Goal: Check status

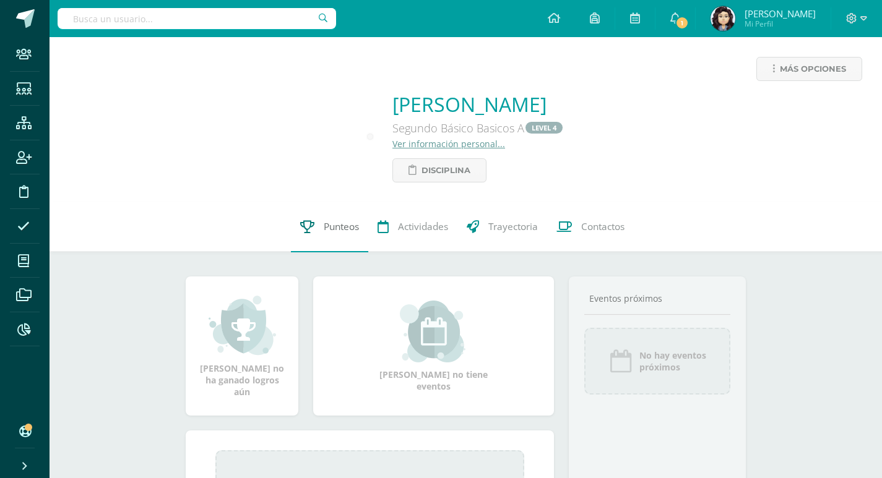
click at [342, 230] on span "Punteos" at bounding box center [341, 227] width 35 height 13
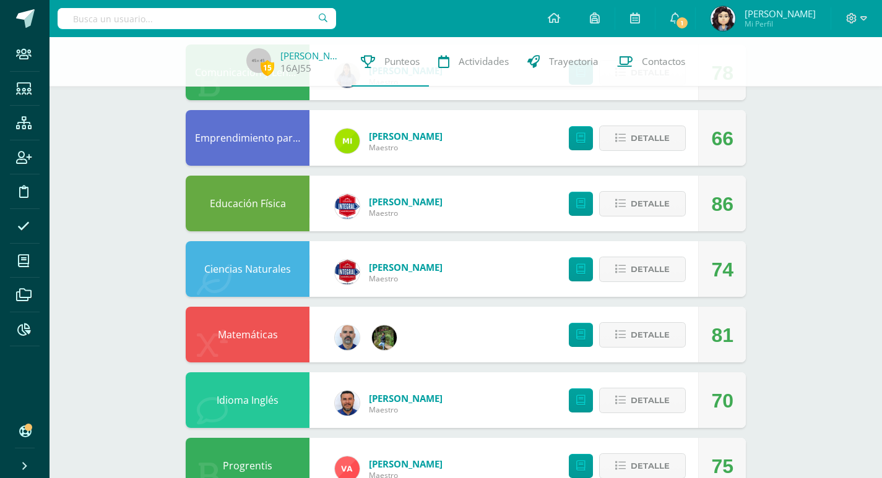
scroll to position [588, 0]
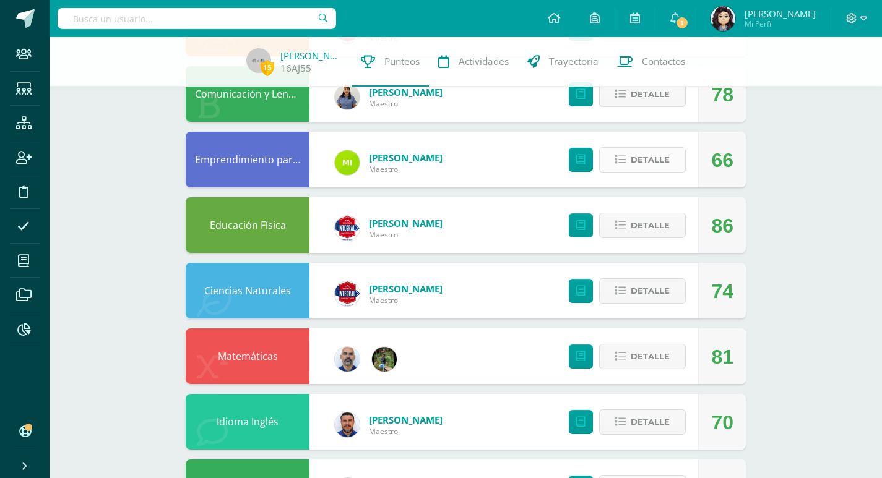
click at [651, 158] on span "Detalle" at bounding box center [650, 160] width 39 height 23
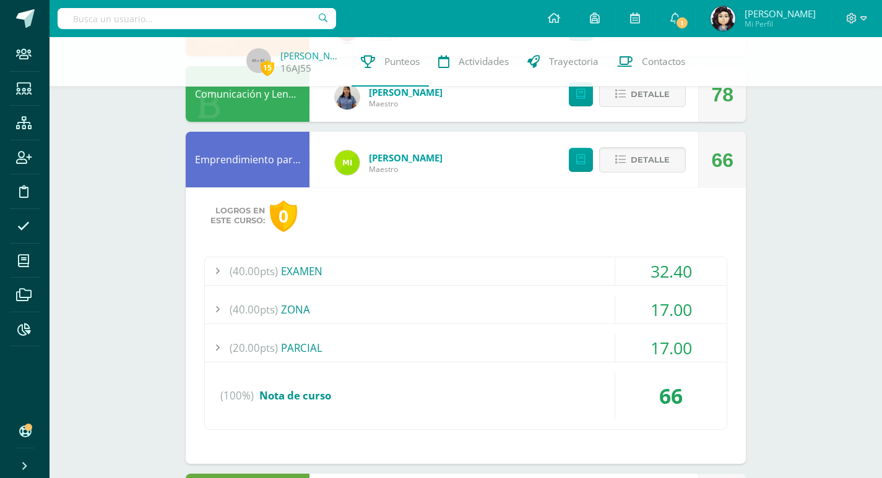
click at [297, 322] on div "(40.00pts) ZONA" at bounding box center [466, 310] width 522 height 28
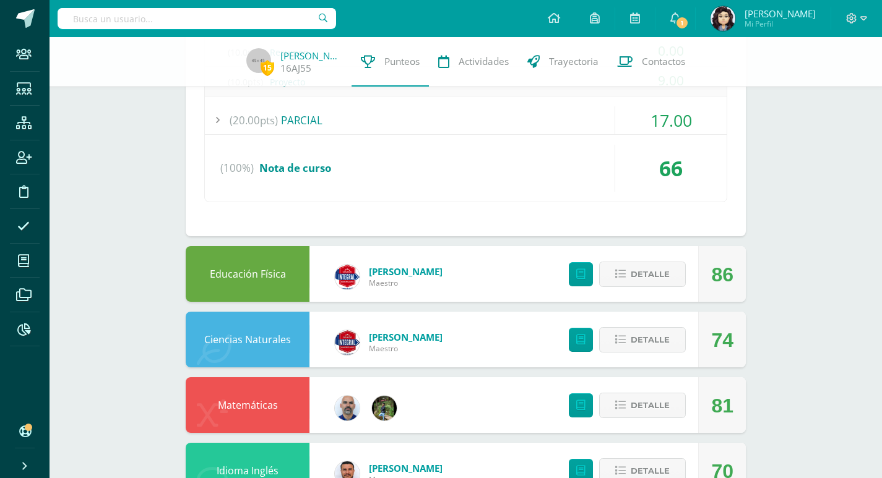
scroll to position [1045, 0]
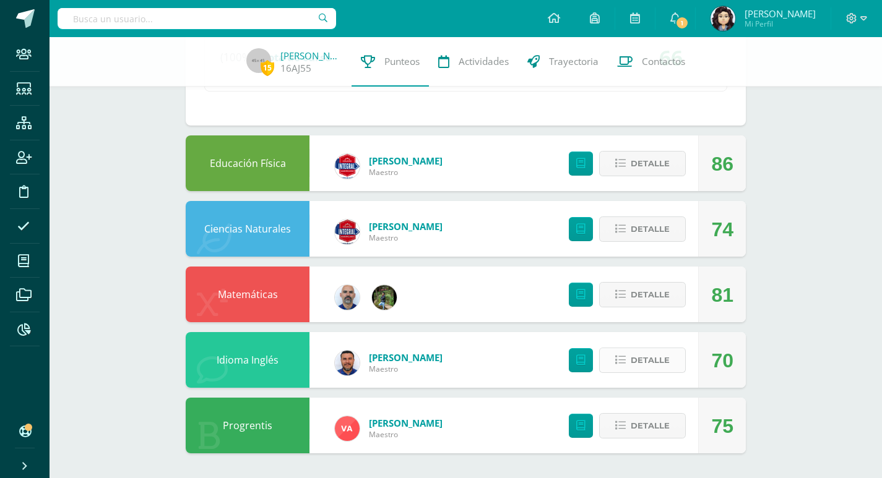
click at [628, 366] on button "Detalle" at bounding box center [642, 360] width 87 height 25
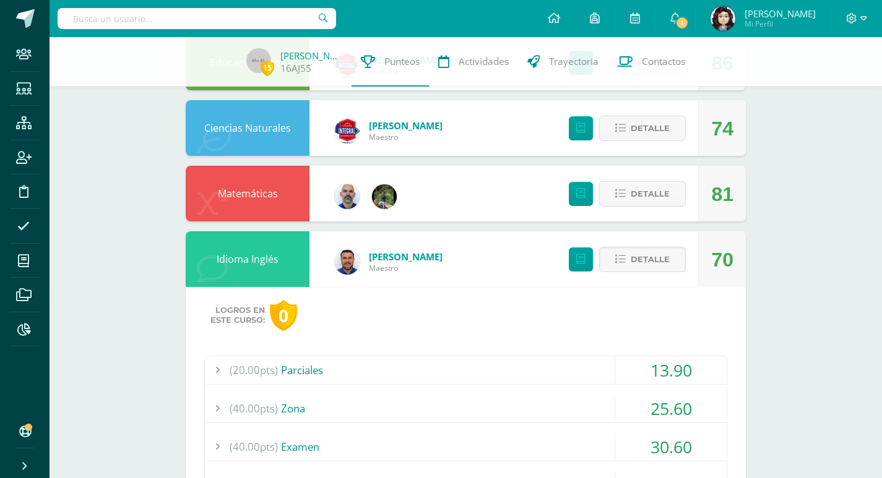
scroll to position [1231, 0]
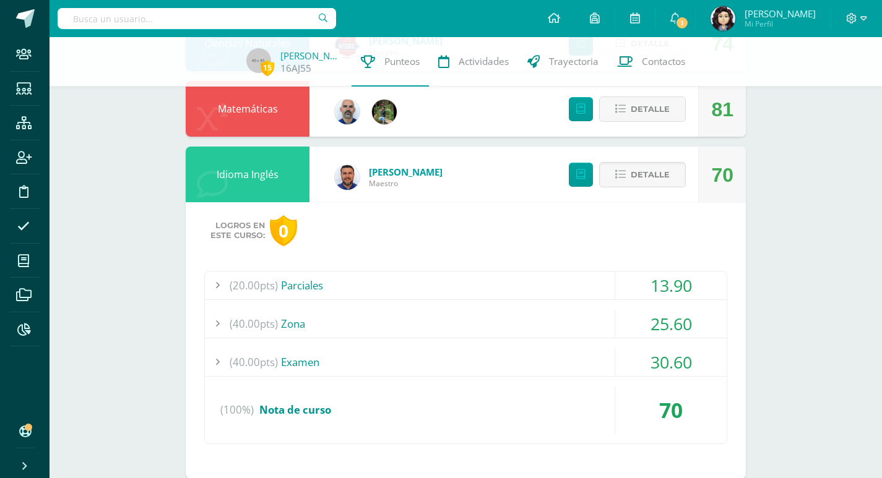
click at [297, 284] on div "(20.00pts) Parciales" at bounding box center [466, 286] width 522 height 28
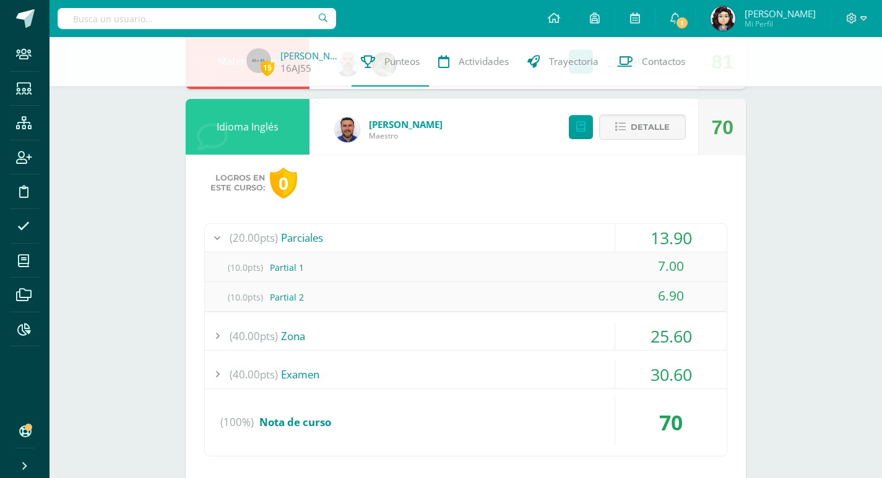
scroll to position [1174, 0]
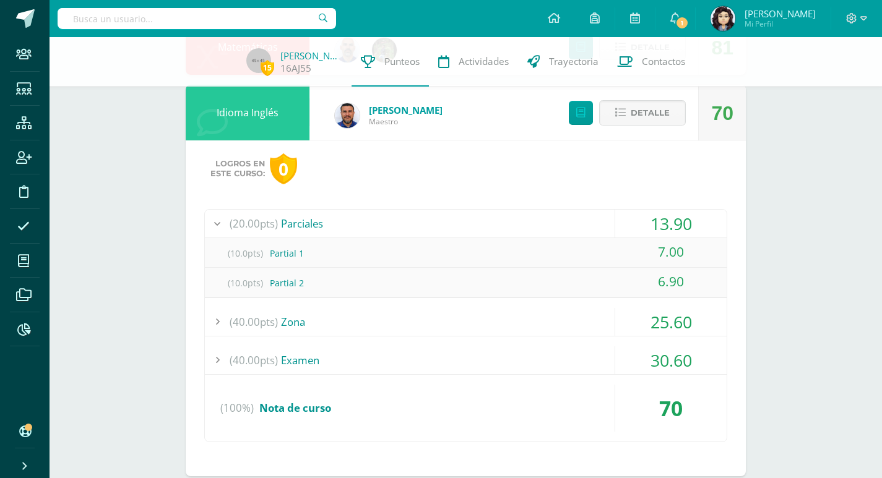
click at [301, 327] on div "(40.00pts) Zona" at bounding box center [466, 322] width 522 height 28
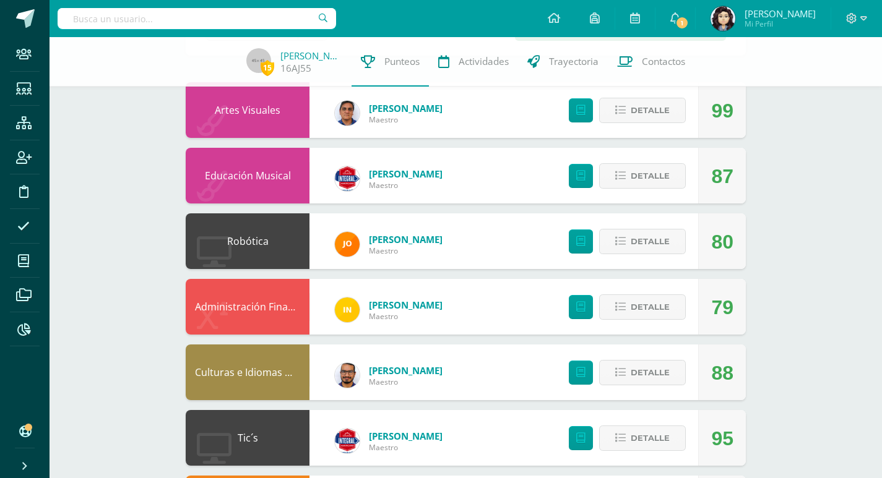
scroll to position [0, 0]
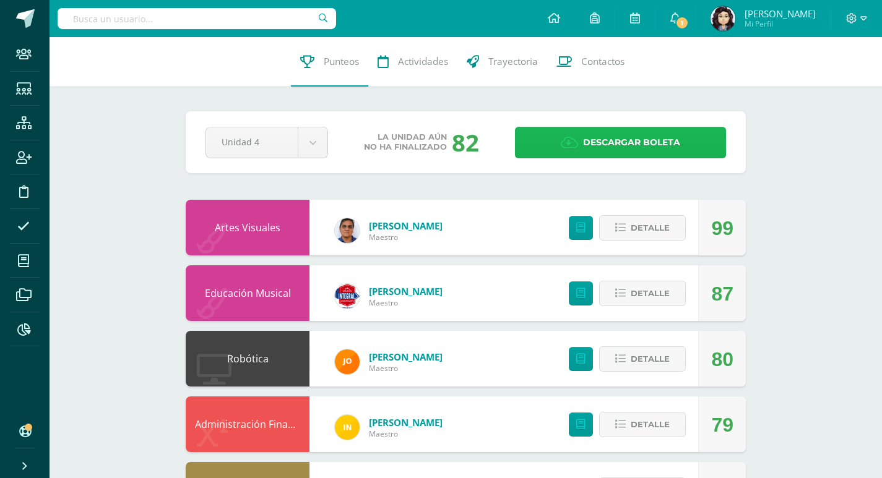
click at [644, 143] on span "Descargar boleta" at bounding box center [631, 143] width 97 height 30
